Goal: Navigation & Orientation: Find specific page/section

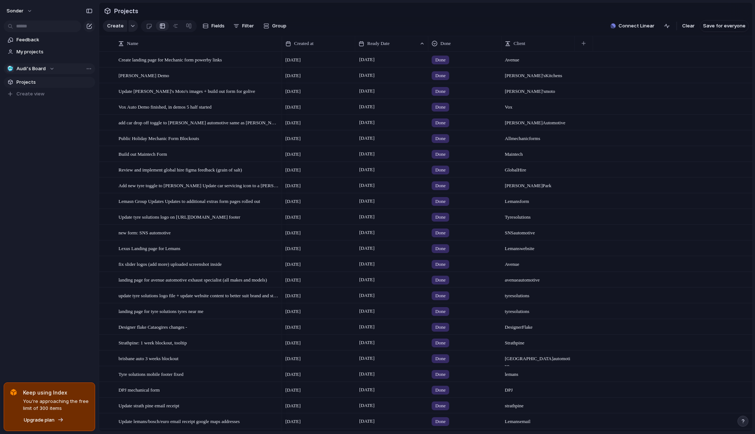
click at [24, 68] on span "Audi's Board" at bounding box center [30, 68] width 29 height 7
click at [22, 49] on div "🥶 Audi's Board 🚀 Avenue 👑 [PERSON_NAME]'s Board ☠️ Toms Board 💅 [PERSON_NAME] C…" at bounding box center [377, 217] width 755 height 434
click at [29, 51] on span "My projects" at bounding box center [54, 51] width 76 height 7
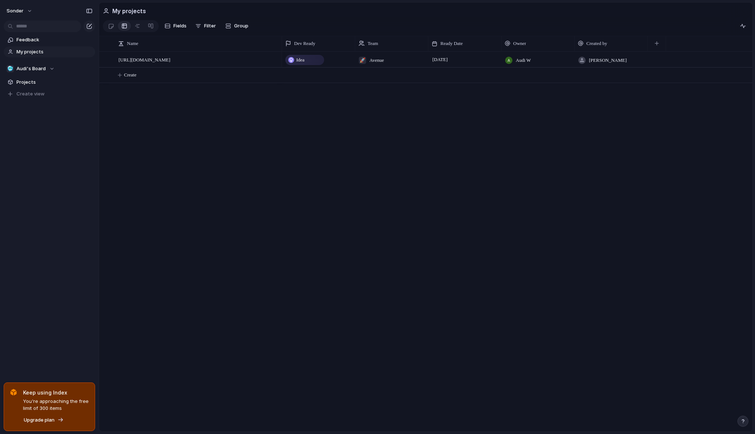
click at [526, 64] on span "Audi W" at bounding box center [523, 60] width 15 height 7
click at [626, 132] on div "Audi W [PERSON_NAME] audi W [PERSON_NAME] [PERSON_NAME] [PERSON_NAME] [PERSON_N…" at bounding box center [377, 217] width 755 height 434
click at [52, 69] on div "🥶 Audi's Board" at bounding box center [31, 68] width 48 height 7
click at [43, 143] on li "💅 [PERSON_NAME]" at bounding box center [49, 148] width 83 height 12
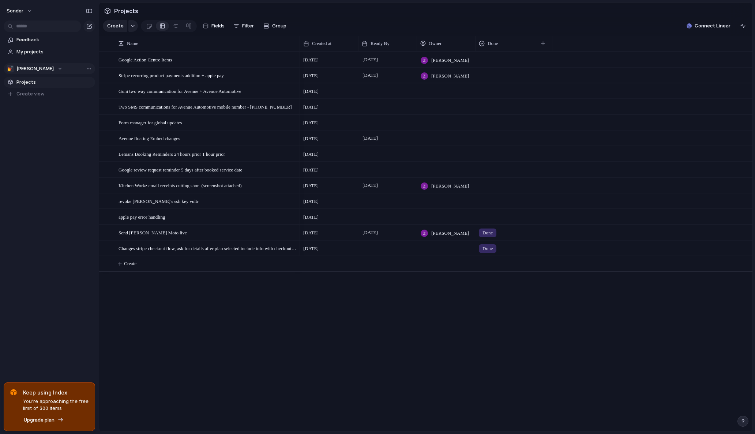
click at [30, 73] on button "💅 [PERSON_NAME]" at bounding box center [49, 68] width 91 height 11
click at [37, 100] on span "Audi's Board" at bounding box center [37, 98] width 29 height 7
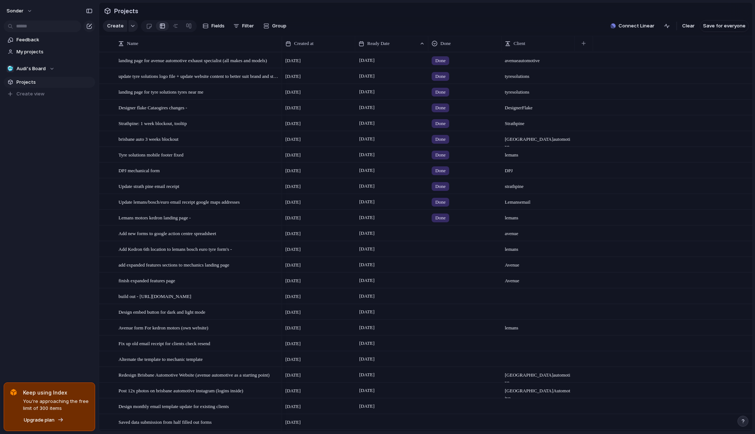
scroll to position [220, 0]
